Goal: Navigation & Orientation: Find specific page/section

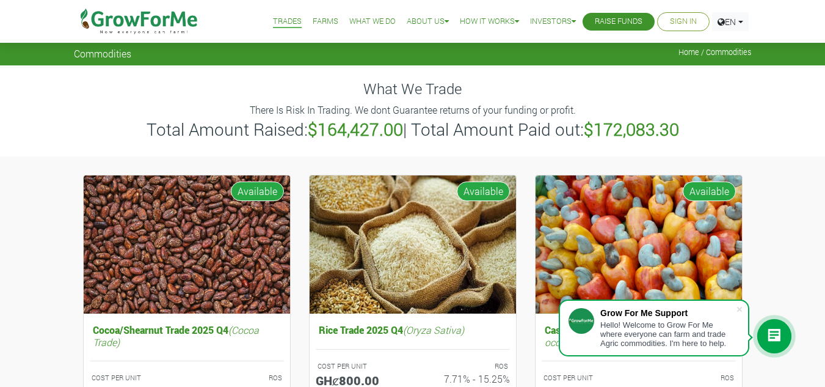
click at [313, 17] on link "Farms" at bounding box center [326, 21] width 26 height 13
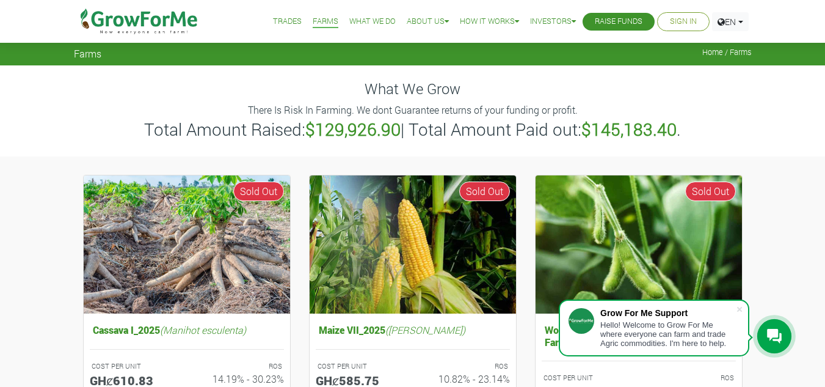
click at [280, 20] on link "Trades" at bounding box center [287, 21] width 29 height 13
